Goal: Task Accomplishment & Management: Complete application form

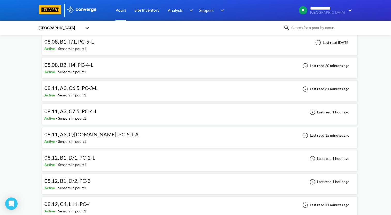
scroll to position [646, 0]
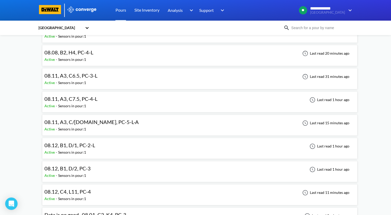
click at [72, 145] on span "08.12, B1, D/1, PC-2-L" at bounding box center [69, 145] width 51 height 6
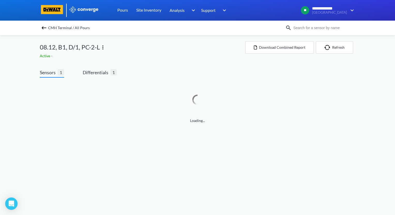
click at [104, 48] on img at bounding box center [103, 47] width 6 height 6
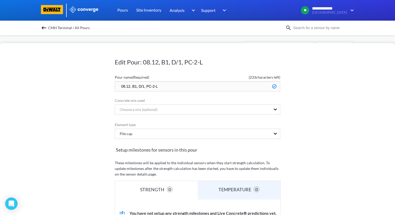
click at [127, 86] on input "08.12, B1, D/1, PC-2-L" at bounding box center [197, 86] width 165 height 10
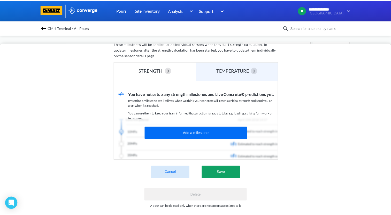
scroll to position [128, 0]
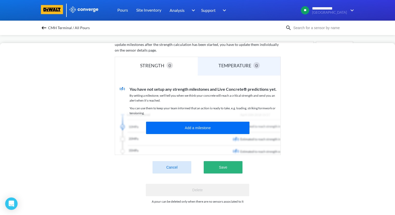
type input "08.13, B1, D/1, PC-2-L"
click at [234, 165] on button "Save" at bounding box center [222, 167] width 39 height 12
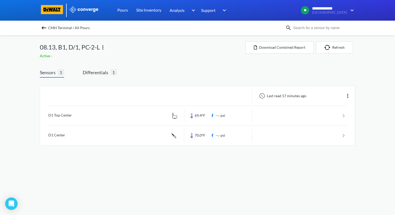
click at [44, 29] on img at bounding box center [44, 28] width 6 height 6
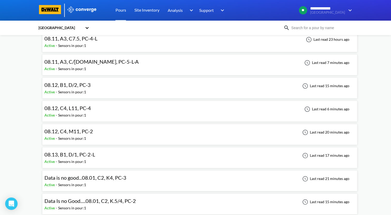
scroll to position [697, 0]
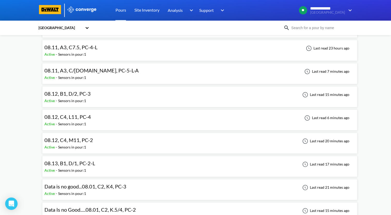
click at [82, 92] on span "08.12, B1, D/2, PC-3" at bounding box center [67, 94] width 46 height 6
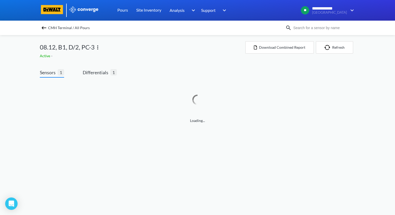
click at [97, 48] on img at bounding box center [98, 47] width 6 height 6
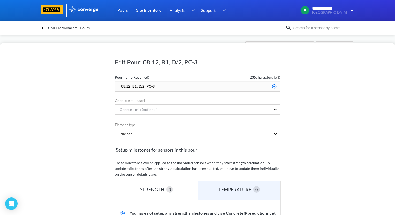
click at [128, 86] on input "08.12, B1, D/2, PC-3" at bounding box center [197, 86] width 165 height 10
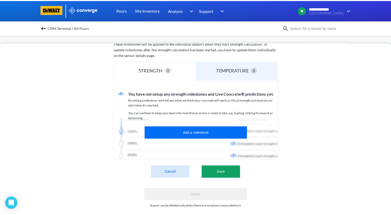
scroll to position [128, 0]
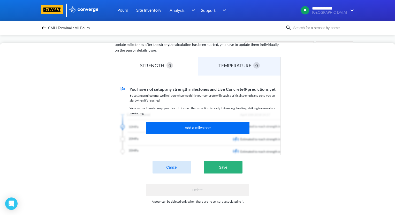
type input "08.13, B1, D/2, PC-3"
click at [232, 167] on button "Save" at bounding box center [222, 167] width 39 height 12
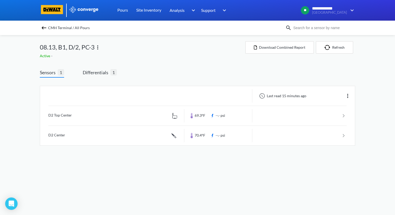
click at [45, 29] on img at bounding box center [44, 28] width 6 height 6
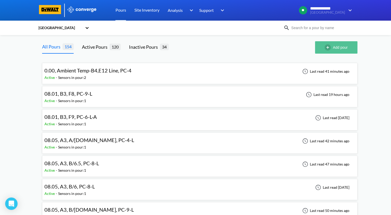
click at [343, 49] on button "Add pour" at bounding box center [336, 47] width 42 height 12
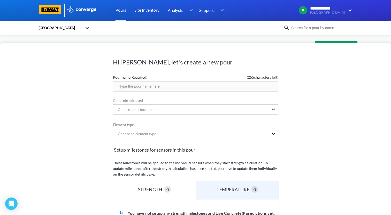
click at [151, 86] on input "text" at bounding box center [195, 86] width 165 height 10
drag, startPoint x: 174, startPoint y: 88, endPoint x: 104, endPoint y: 86, distance: 69.2
click at [104, 86] on div "Hi Andrew, let's create a new pour Pour name (Required) ( 236 characters left) …" at bounding box center [195, 129] width 391 height 172
type input "08.13, A2, B3, PC-4"
click at [221, 137] on div "Choose an element type" at bounding box center [195, 134] width 165 height 10
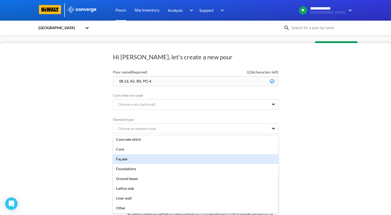
scroll to position [77, 0]
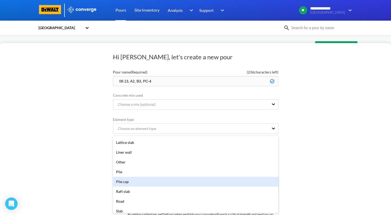
click at [186, 182] on div "Pile cap" at bounding box center [195, 182] width 165 height 10
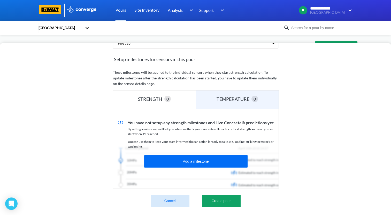
scroll to position [94, 0]
click at [226, 199] on button "Create pour" at bounding box center [221, 201] width 39 height 12
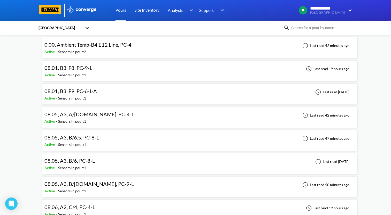
scroll to position [0, 0]
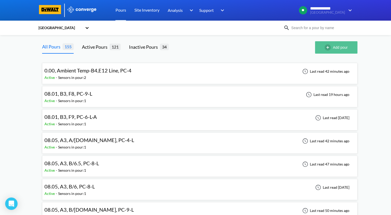
click at [335, 49] on button "Add pour" at bounding box center [336, 47] width 42 height 12
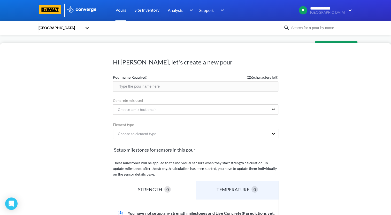
click at [171, 85] on input "text" at bounding box center [195, 86] width 165 height 10
paste input "08.13, A2, B3, PC-4"
click at [140, 87] on input "08.13, A2, B3, PC-4" at bounding box center [195, 86] width 165 height 10
drag, startPoint x: 139, startPoint y: 87, endPoint x: 140, endPoint y: 91, distance: 4.2
click at [139, 87] on input "08.13, A2, B3, PC-4" at bounding box center [195, 86] width 165 height 10
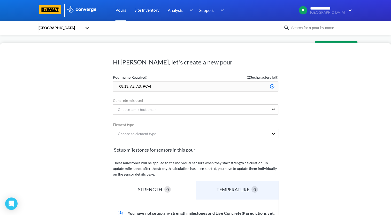
click at [166, 87] on input "08.13, A2, A3, PC-4" at bounding box center [195, 86] width 165 height 10
type input "08.13, A2, A3, PC-2"
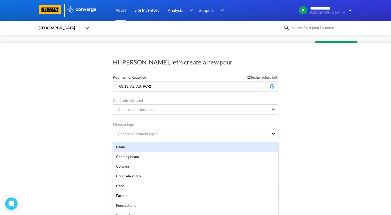
click at [183, 137] on div "option Beam focused, 1 of 20. 20 results available. Use Up and Down to choose o…" at bounding box center [195, 134] width 165 height 10
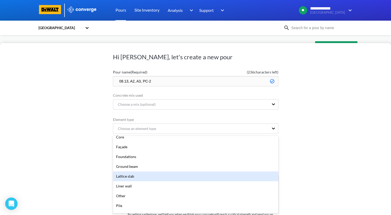
scroll to position [77, 0]
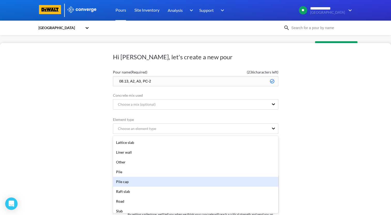
click at [180, 182] on div "Pile cap" at bounding box center [195, 182] width 165 height 10
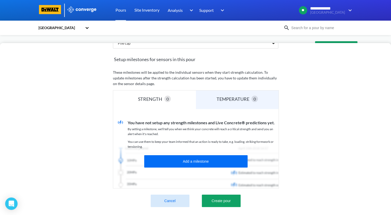
scroll to position [94, 0]
click at [222, 199] on button "Create pour" at bounding box center [221, 201] width 39 height 12
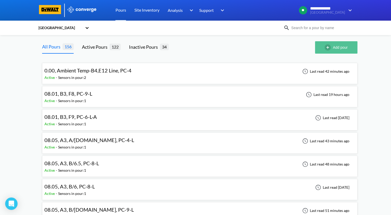
click at [355, 49] on button "Add pour" at bounding box center [336, 47] width 42 height 12
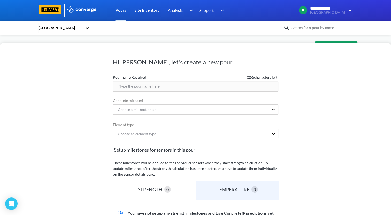
click at [189, 86] on input "text" at bounding box center [195, 86] width 165 height 10
paste input "08.13, A2, B3, PC-4"
click at [134, 87] on input "08.13, A2, B3, PC-4" at bounding box center [195, 86] width 165 height 10
click at [140, 86] on input "08.13, A1, B3, PC-4" at bounding box center [195, 86] width 165 height 10
click at [162, 85] on input "08.13, A1, C1, PC-4" at bounding box center [195, 86] width 165 height 10
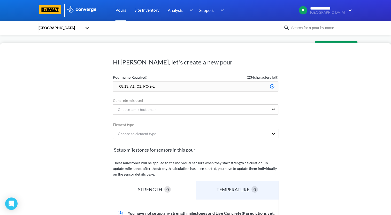
type input "08.13, A1, C1, PC-2-L"
click at [185, 132] on div "Choose an element type" at bounding box center [190, 134] width 155 height 10
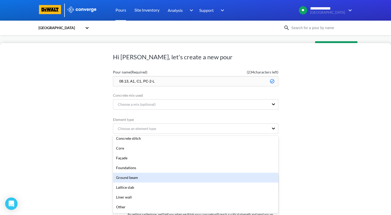
scroll to position [52, 0]
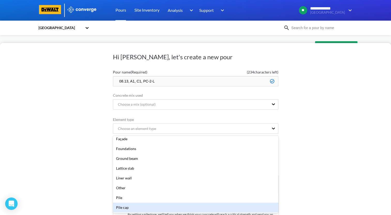
click at [153, 207] on div "Pile cap" at bounding box center [195, 208] width 165 height 10
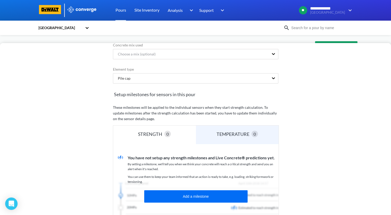
scroll to position [94, 0]
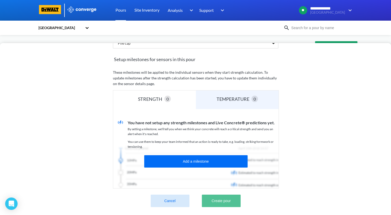
click at [224, 195] on button "Create pour" at bounding box center [221, 201] width 39 height 12
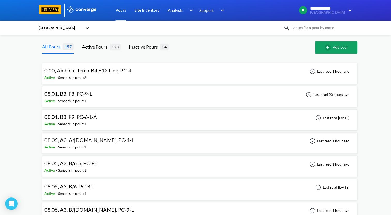
scroll to position [26, 0]
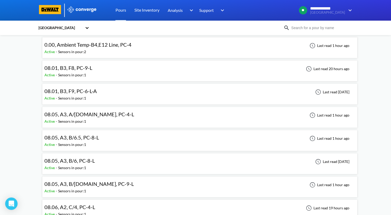
click at [183, 119] on div "08.05, A3, A/PB2.SK, PC-4-L Active - Sensors in pour: 1 Last read 1 hour ago" at bounding box center [199, 117] width 310 height 17
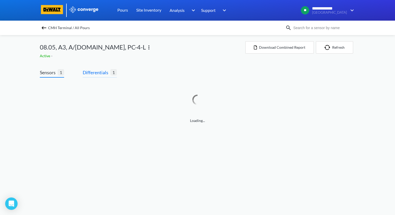
click at [99, 74] on span "Differentials" at bounding box center [97, 72] width 28 height 7
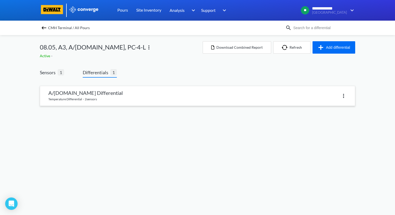
click at [107, 98] on link at bounding box center [197, 96] width 315 height 20
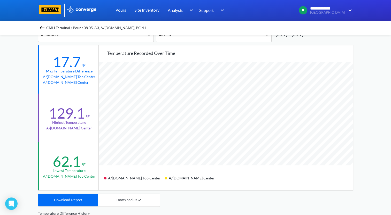
scroll to position [52, 0]
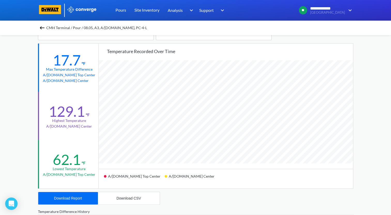
click at [43, 28] on img at bounding box center [42, 28] width 6 height 6
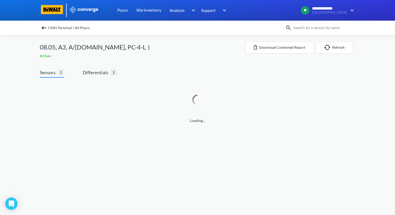
click at [42, 27] on img at bounding box center [44, 28] width 6 height 6
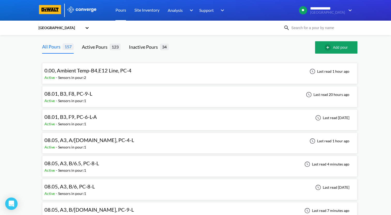
click at [256, 167] on div "08.05, A3, B/6.5, PC-8-L Active - Sensors in pour: 1 Last read 4 minutes ago" at bounding box center [199, 166] width 310 height 17
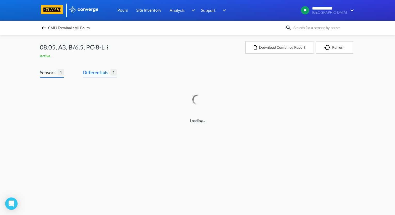
click at [92, 73] on span "Differentials" at bounding box center [97, 72] width 28 height 7
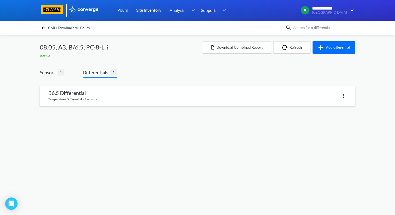
click at [122, 99] on link at bounding box center [197, 96] width 315 height 20
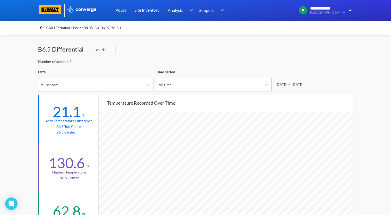
scroll to position [26, 0]
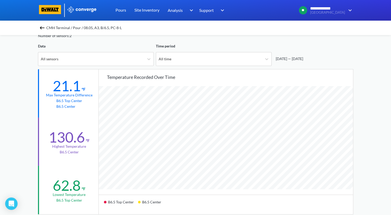
click at [45, 26] on img at bounding box center [42, 28] width 6 height 6
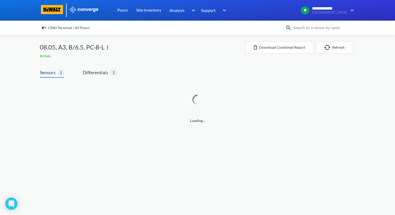
click at [41, 26] on img at bounding box center [44, 28] width 6 height 6
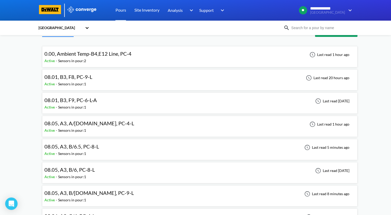
scroll to position [26, 0]
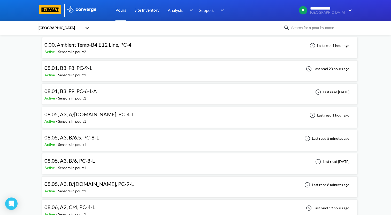
click at [116, 186] on div "08.05, A3, B/PB2.SK, PC-9-L Active - Sensors in pour: 1 Last read 8 minutes ago" at bounding box center [199, 187] width 310 height 17
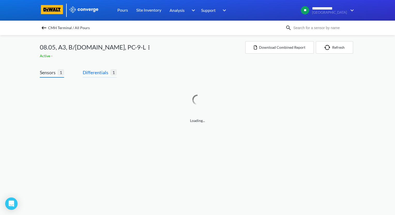
click at [103, 70] on span "Differentials" at bounding box center [97, 72] width 28 height 7
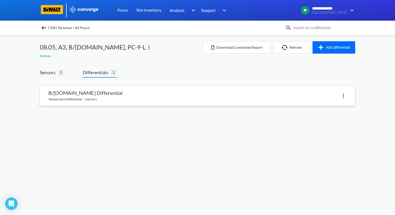
click at [112, 95] on link at bounding box center [197, 96] width 315 height 20
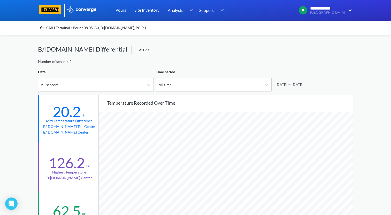
click at [42, 28] on img at bounding box center [42, 28] width 6 height 6
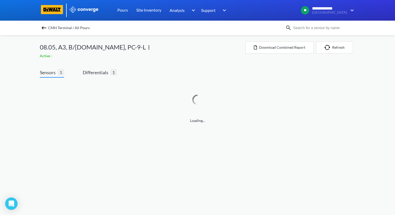
click at [42, 29] on img at bounding box center [44, 28] width 6 height 6
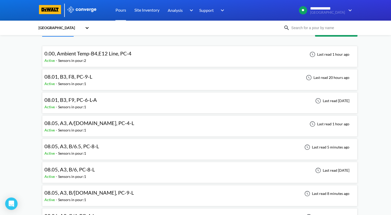
scroll to position [26, 0]
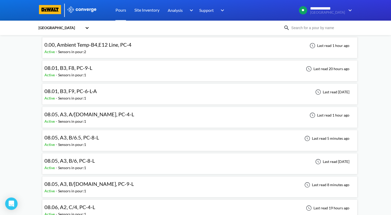
click at [97, 138] on span "08.05, A3, B/6.5, PC-8-L" at bounding box center [71, 138] width 54 height 6
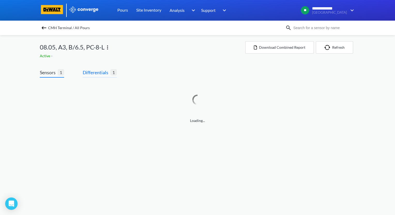
click at [98, 70] on span "Differentials" at bounding box center [97, 72] width 28 height 7
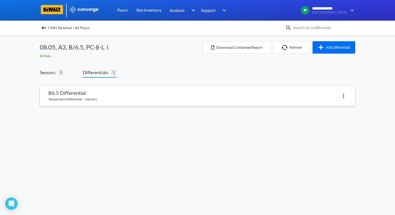
click at [109, 100] on link at bounding box center [197, 96] width 315 height 20
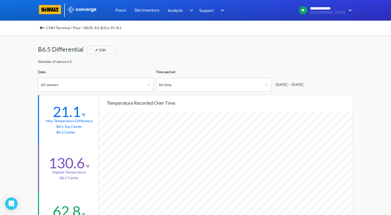
scroll to position [26, 0]
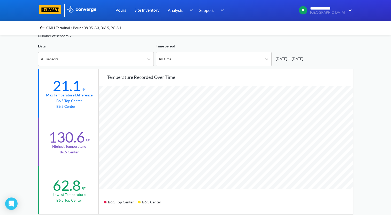
click at [43, 26] on img at bounding box center [42, 28] width 6 height 6
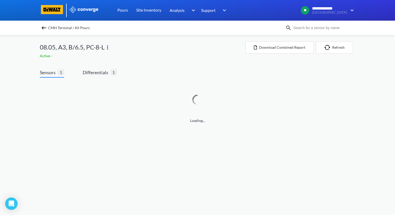
click at [43, 28] on img at bounding box center [44, 28] width 6 height 6
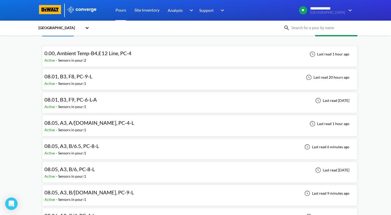
scroll to position [26, 0]
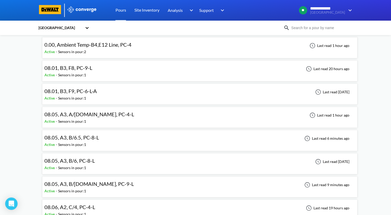
click at [126, 117] on div "08.05, A3, A/PB2.SK, PC-4-L Active - Sensors in pour: 1 Last read 1 hour ago" at bounding box center [199, 117] width 310 height 17
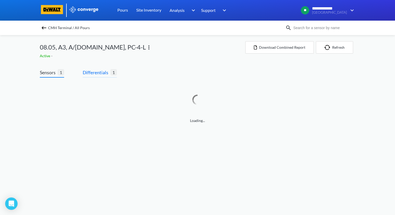
click at [105, 73] on span "Differentials" at bounding box center [97, 72] width 28 height 7
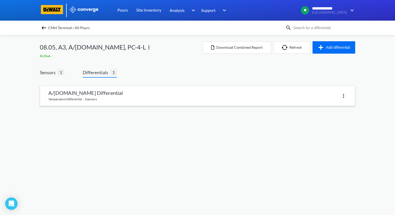
click at [111, 97] on link at bounding box center [197, 96] width 315 height 20
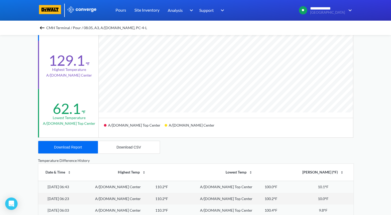
scroll to position [103, 0]
click at [77, 149] on div "Download Report" at bounding box center [68, 147] width 28 height 4
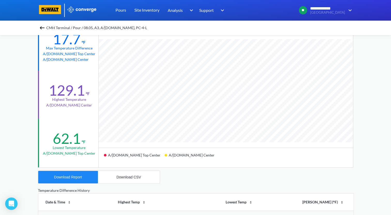
scroll to position [26, 0]
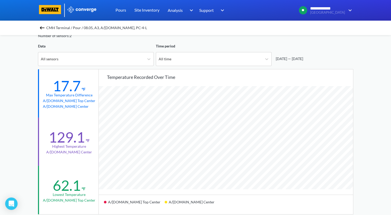
click at [43, 26] on img at bounding box center [42, 28] width 6 height 6
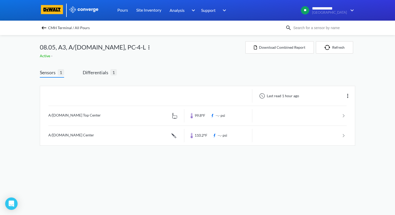
click at [146, 50] on img at bounding box center [149, 47] width 6 height 6
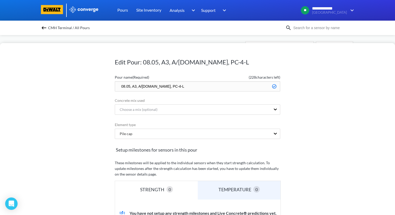
click at [119, 86] on input "08.05, A3, A/PB2.SK, PC-4-L" at bounding box center [197, 86] width 165 height 10
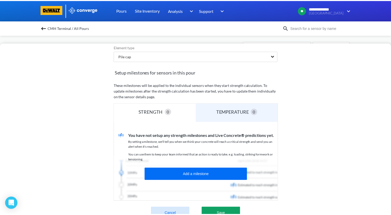
scroll to position [128, 0]
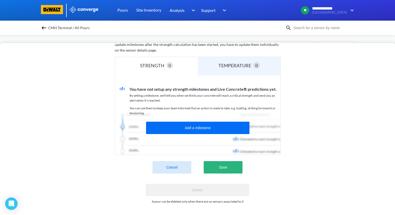
type input "ZZZ.08.05, A3, A/[DOMAIN_NAME], PC-4-L"
click at [230, 163] on button "Save" at bounding box center [222, 167] width 39 height 12
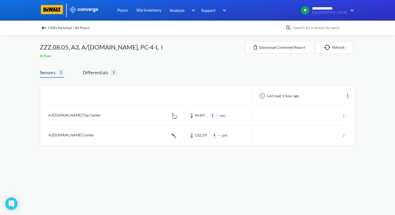
click at [43, 29] on img at bounding box center [44, 28] width 6 height 6
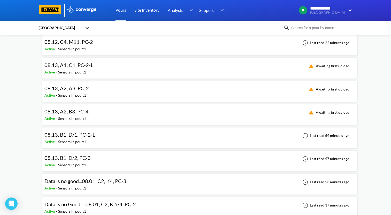
scroll to position [749, 0]
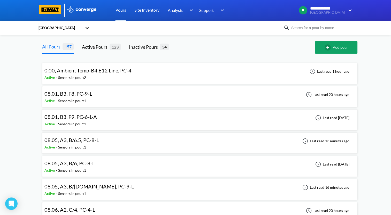
click at [307, 30] on input at bounding box center [320, 28] width 62 height 6
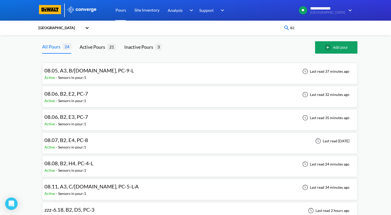
type input "B2"
click at [288, 29] on img at bounding box center [286, 28] width 6 height 6
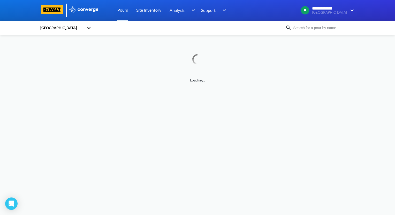
click at [312, 28] on input at bounding box center [322, 28] width 62 height 6
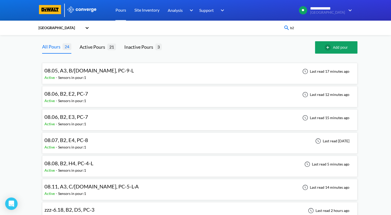
drag, startPoint x: 302, startPoint y: 28, endPoint x: 293, endPoint y: 28, distance: 8.8
click at [293, 28] on input "b2" at bounding box center [320, 28] width 62 height 6
type input "b"
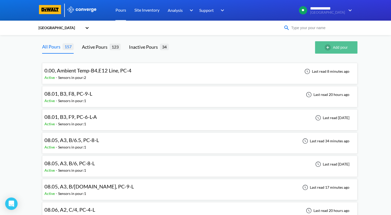
click at [341, 50] on button "Add pour" at bounding box center [336, 47] width 42 height 12
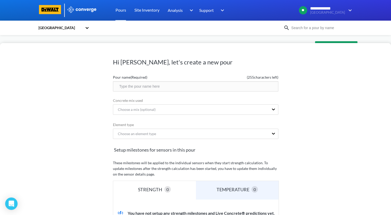
click at [178, 83] on input "text" at bounding box center [195, 86] width 165 height 10
type input "08.13, A1, B2, PC-4-L"
click at [266, 132] on div "Choose an element type" at bounding box center [190, 134] width 155 height 10
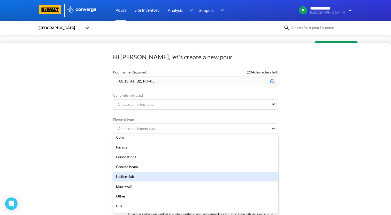
scroll to position [52, 0]
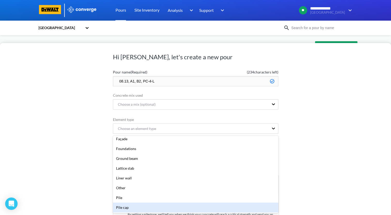
click at [174, 207] on div "Pile cap" at bounding box center [195, 208] width 165 height 10
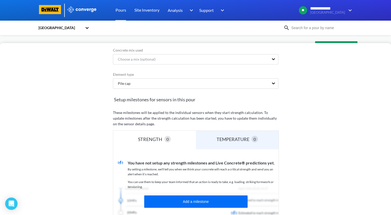
scroll to position [83, 0]
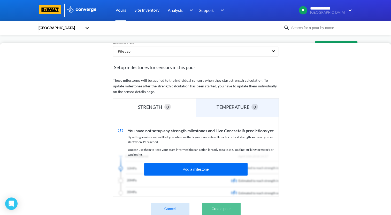
click at [232, 206] on button "Create pour" at bounding box center [221, 209] width 39 height 12
